Goal: Information Seeking & Learning: Learn about a topic

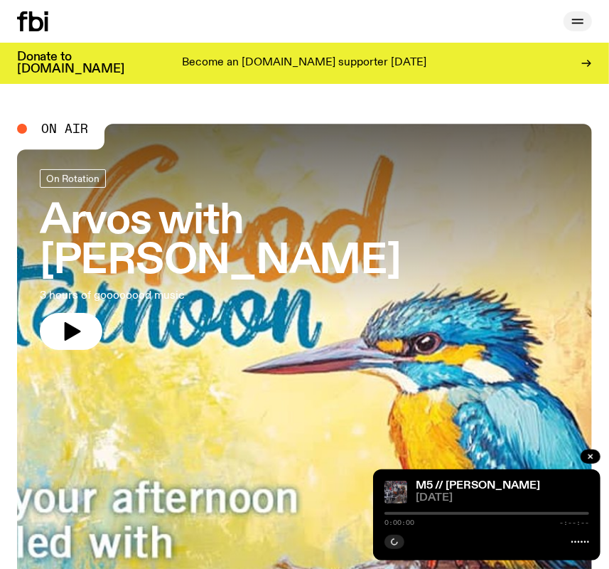
click at [580, 26] on icon "button" at bounding box center [577, 21] width 17 height 17
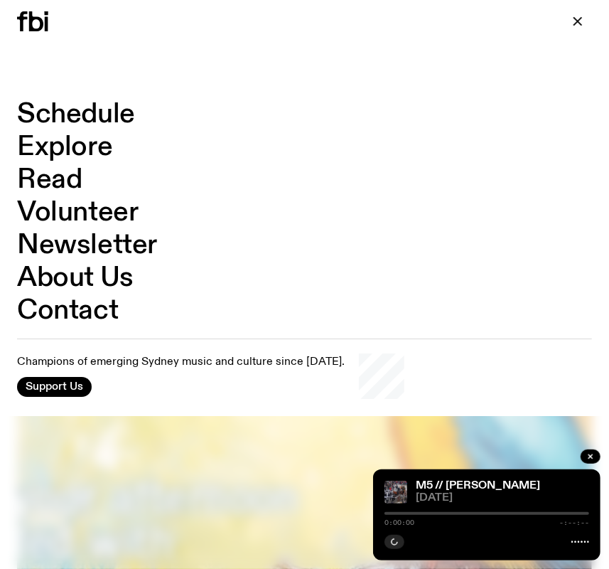
click at [55, 112] on link "Schedule" at bounding box center [76, 114] width 118 height 27
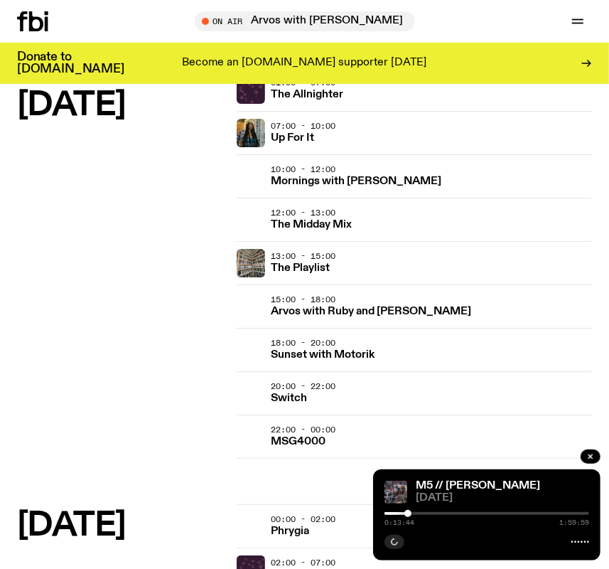
scroll to position [2067, 0]
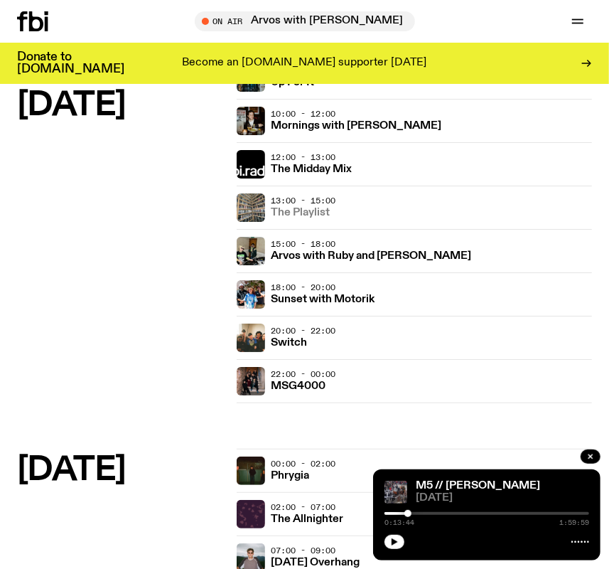
click at [320, 208] on h3 "The Playlist" at bounding box center [300, 213] width 59 height 11
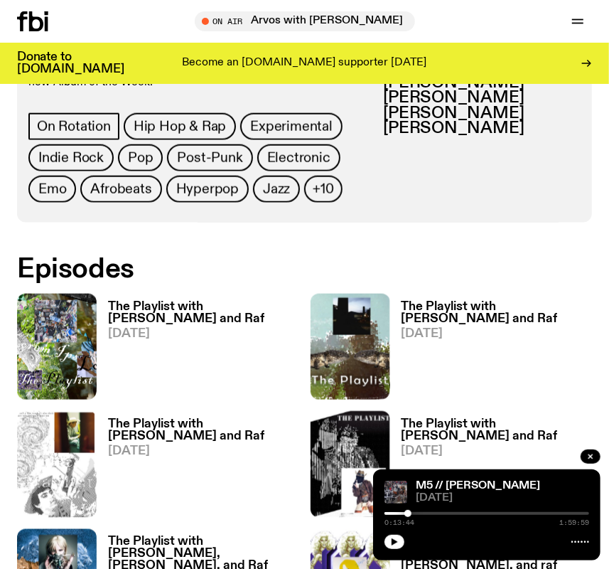
scroll to position [775, 0]
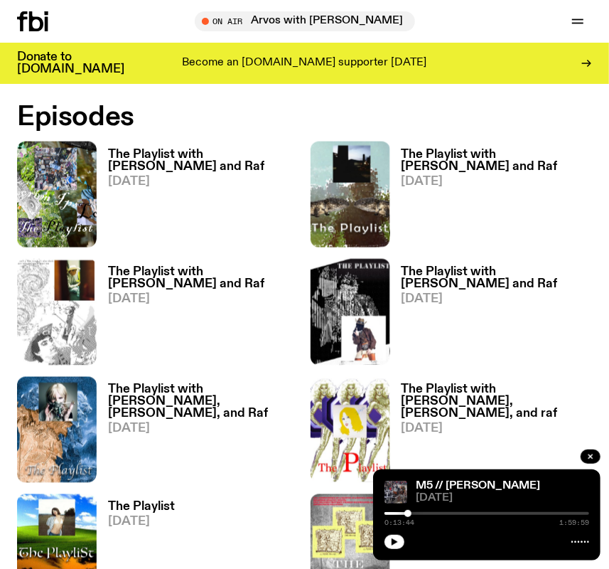
click at [206, 156] on h3 "The Playlist with [PERSON_NAME] and Raf" at bounding box center [203, 161] width 191 height 24
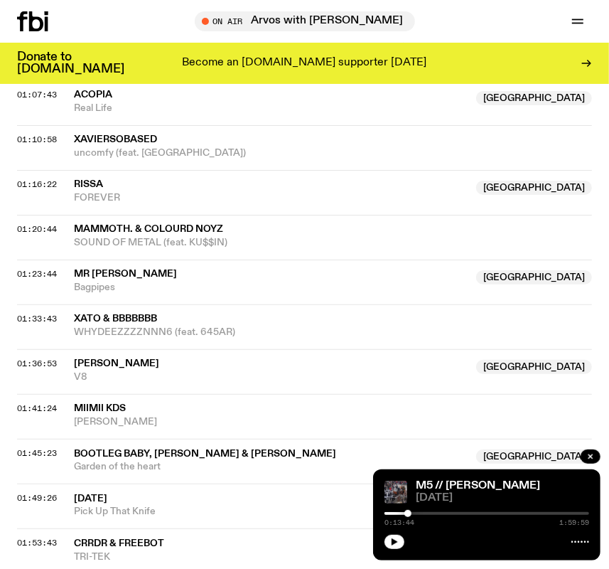
scroll to position [1485, 0]
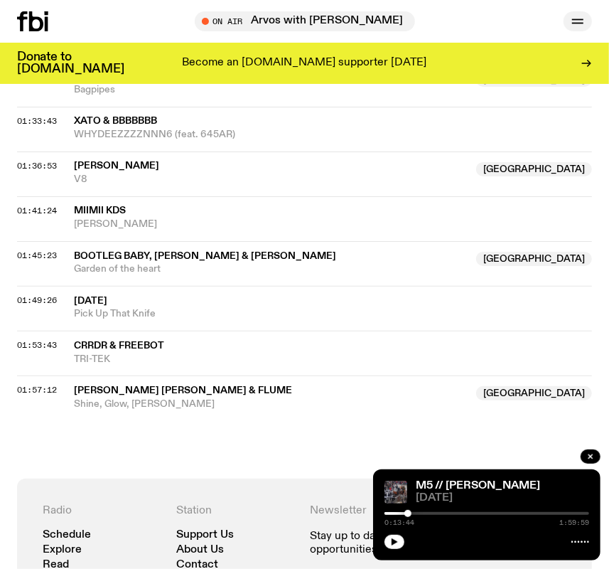
click at [579, 21] on icon "button" at bounding box center [577, 21] width 17 height 17
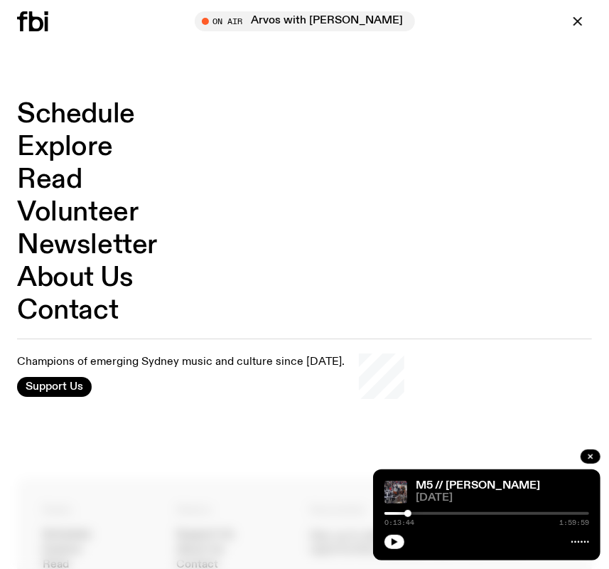
click at [97, 104] on link "Schedule" at bounding box center [76, 114] width 118 height 27
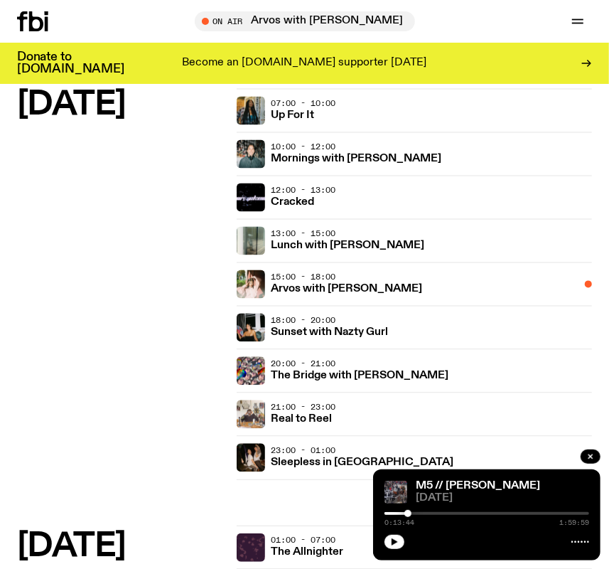
scroll to position [1098, 0]
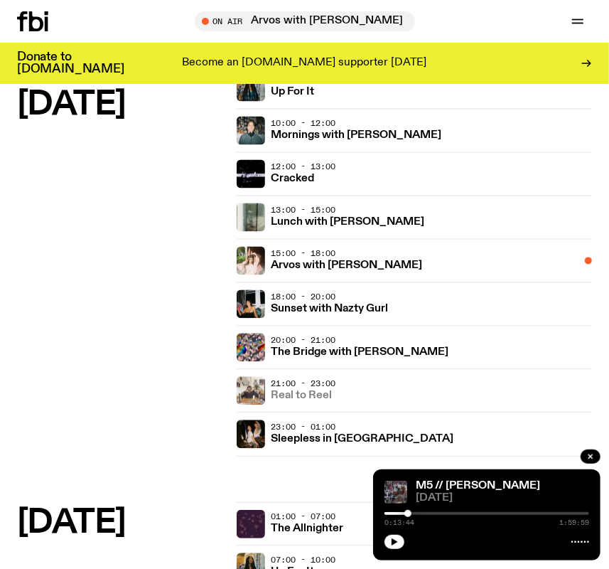
click at [289, 391] on h3 "Real to Reel" at bounding box center [301, 396] width 61 height 11
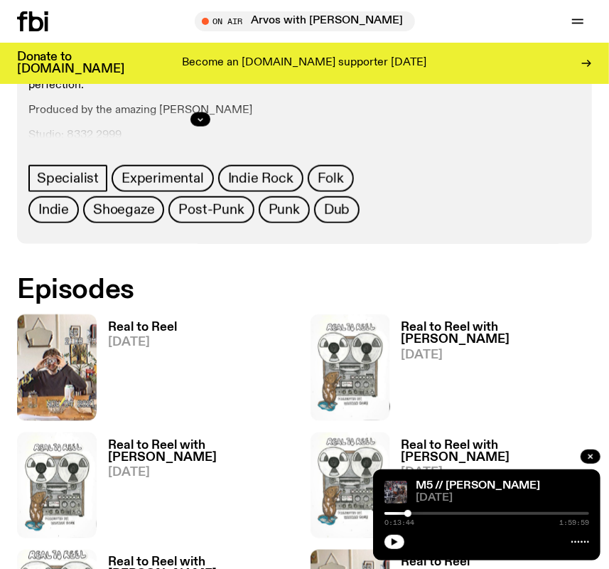
scroll to position [775, 0]
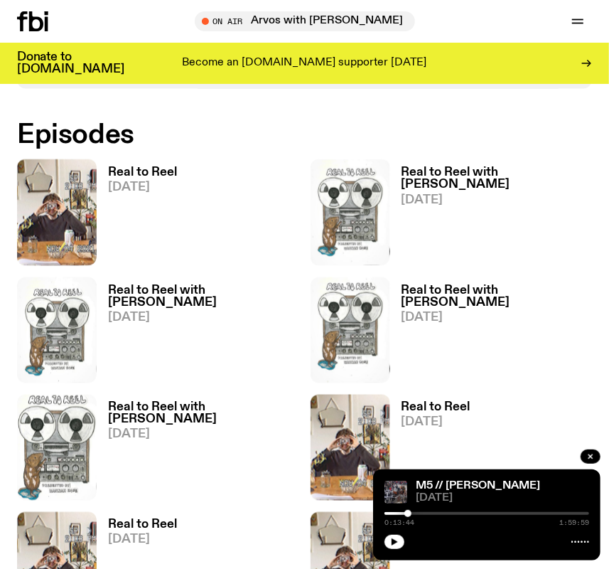
click at [139, 170] on h3 "Real to Reel" at bounding box center [142, 172] width 69 height 12
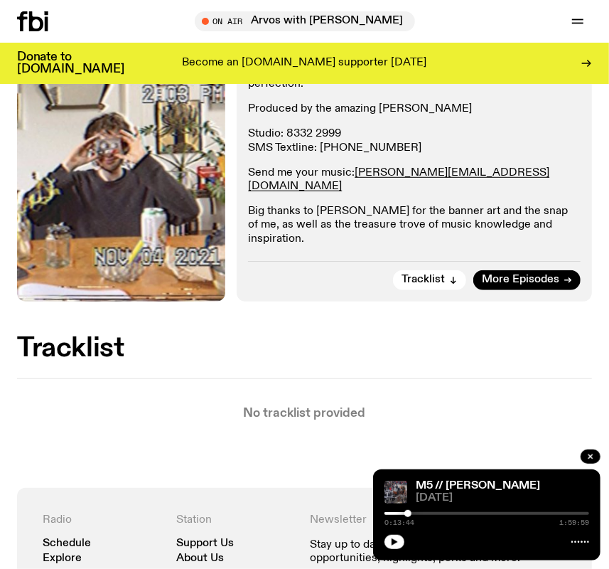
scroll to position [387, 0]
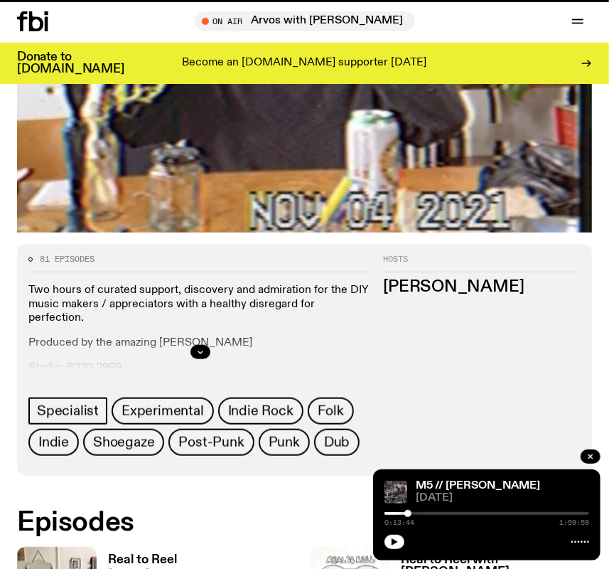
scroll to position [775, 0]
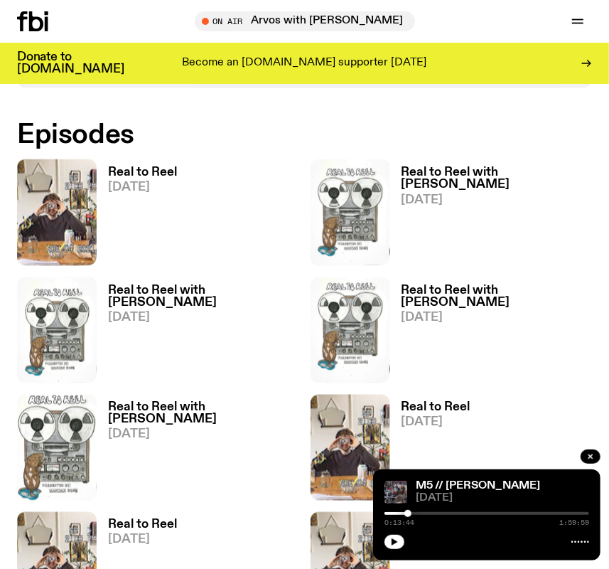
click at [446, 174] on h3 "Real to Reel with [PERSON_NAME]" at bounding box center [497, 178] width 191 height 24
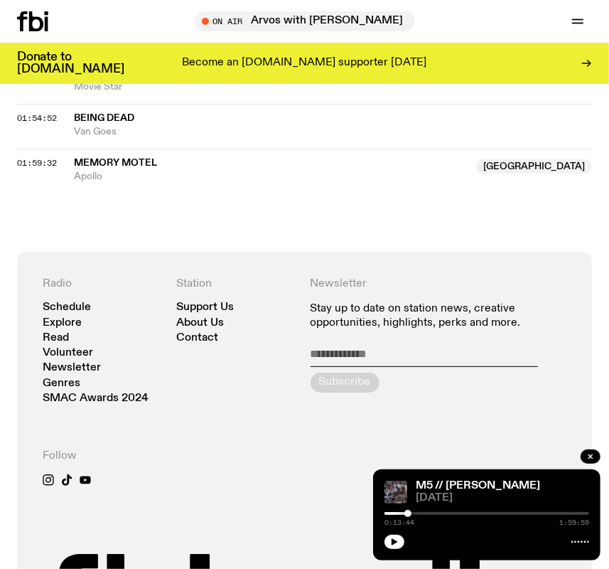
scroll to position [1938, 0]
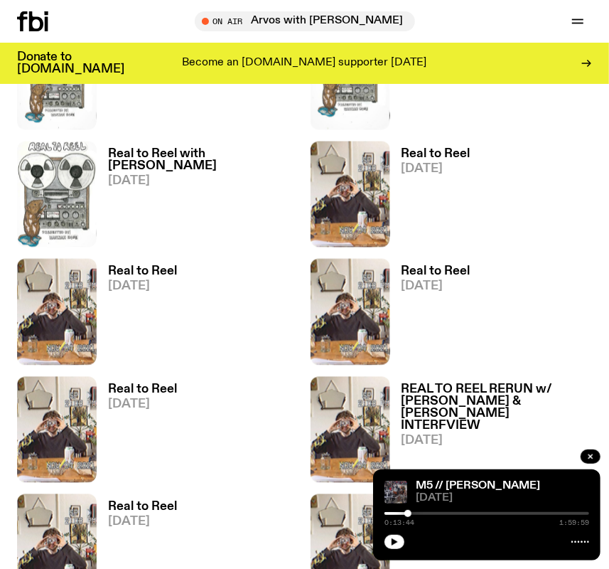
scroll to position [1163, 0]
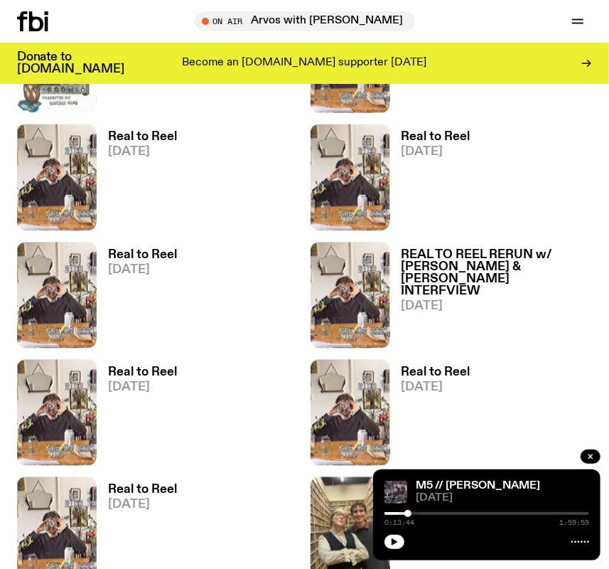
click at [451, 129] on div "Real to Reel [DATE]" at bounding box center [430, 177] width 80 height 106
drag, startPoint x: 451, startPoint y: 136, endPoint x: 453, endPoint y: 144, distance: 8.6
click at [452, 136] on h3 "Real to Reel" at bounding box center [436, 137] width 69 height 12
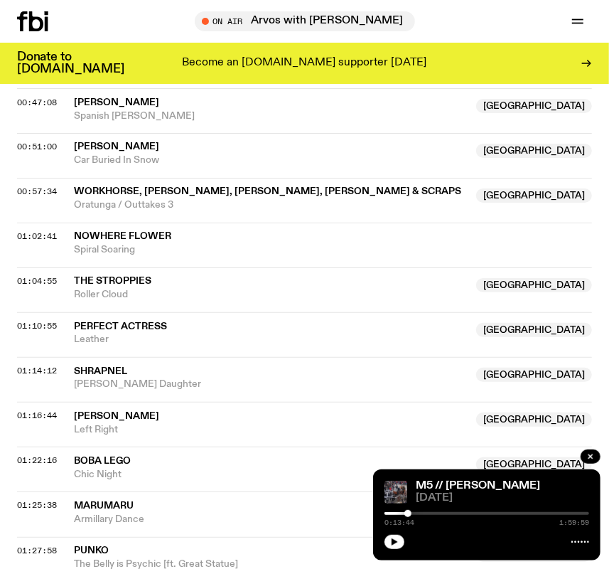
scroll to position [1163, 0]
